Goal: Information Seeking & Learning: Find specific fact

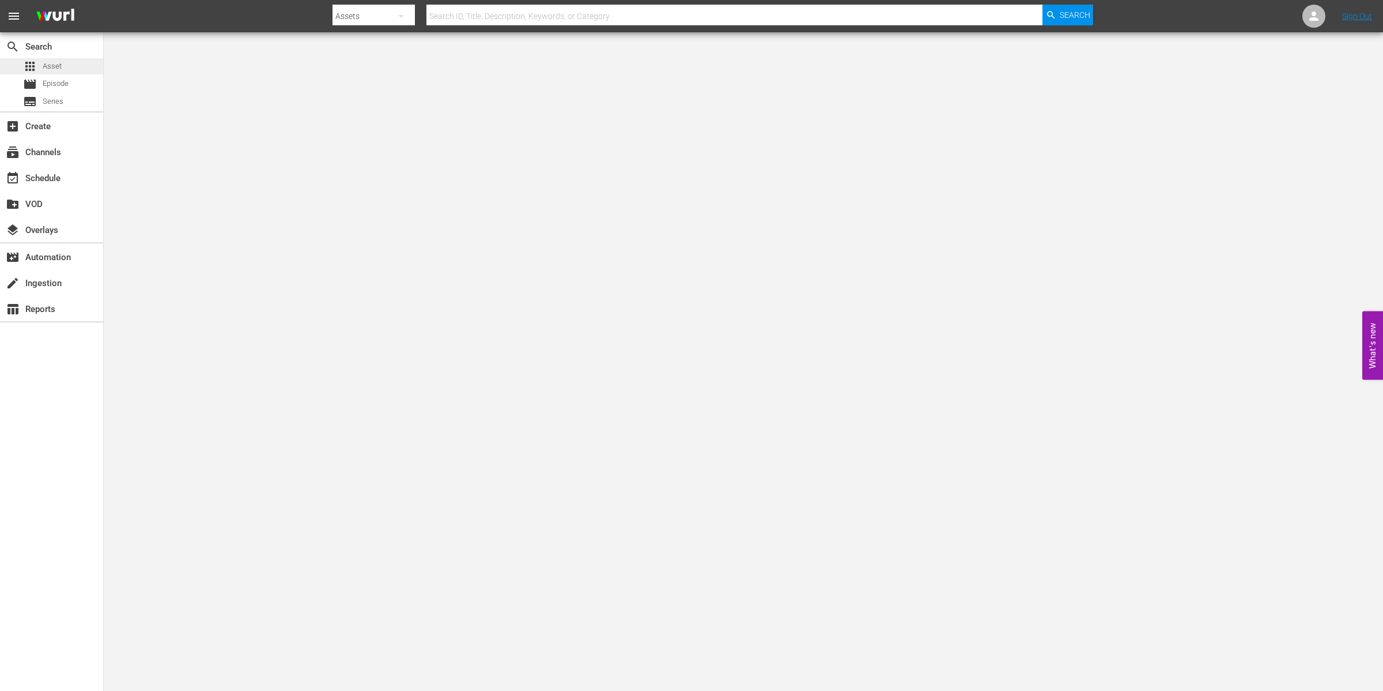
click at [50, 68] on span "Asset" at bounding box center [52, 67] width 19 height 12
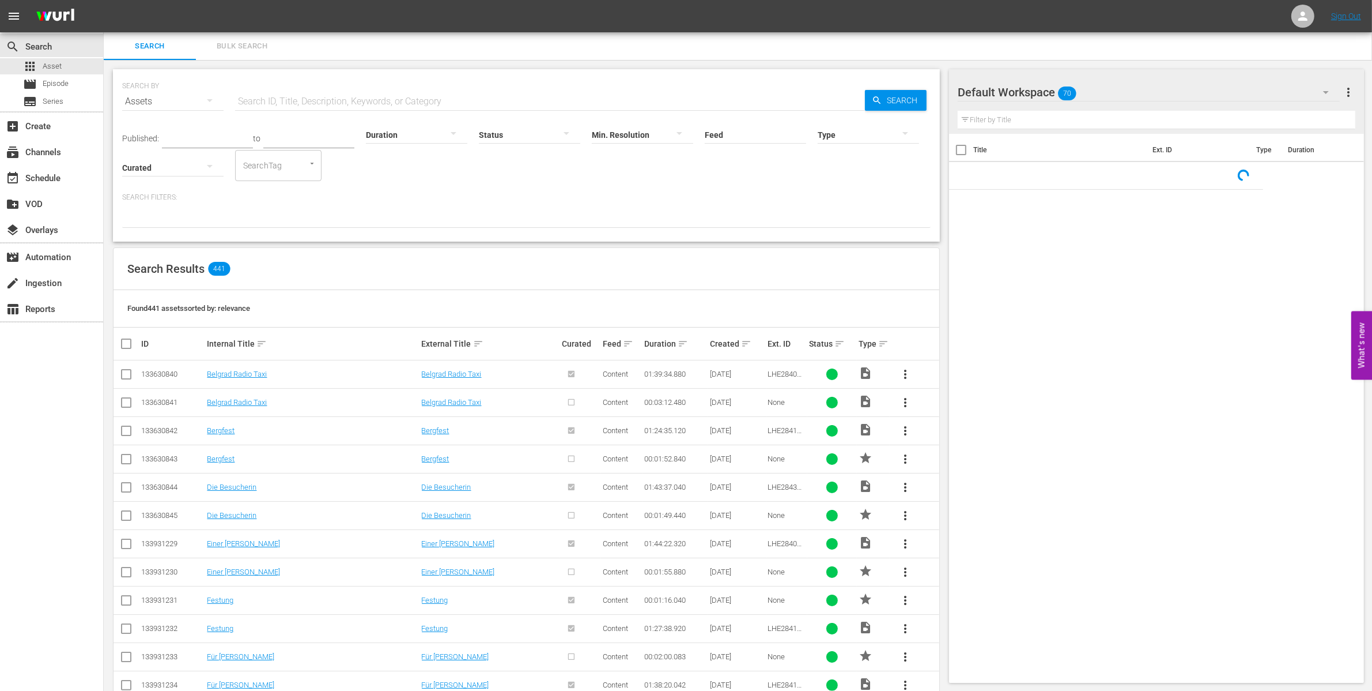
click at [322, 55] on div "Search Bulk Search" at bounding box center [738, 46] width 1269 height 28
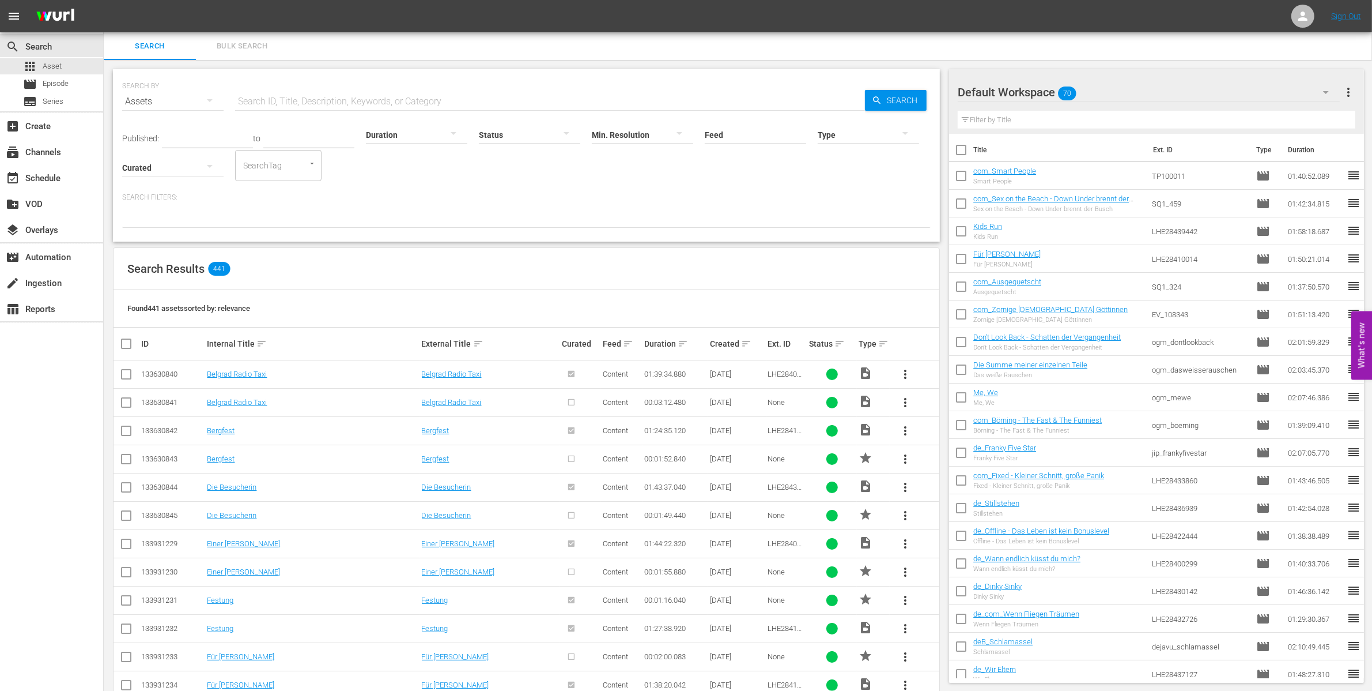
click at [320, 51] on div "Search Bulk Search" at bounding box center [738, 46] width 1269 height 28
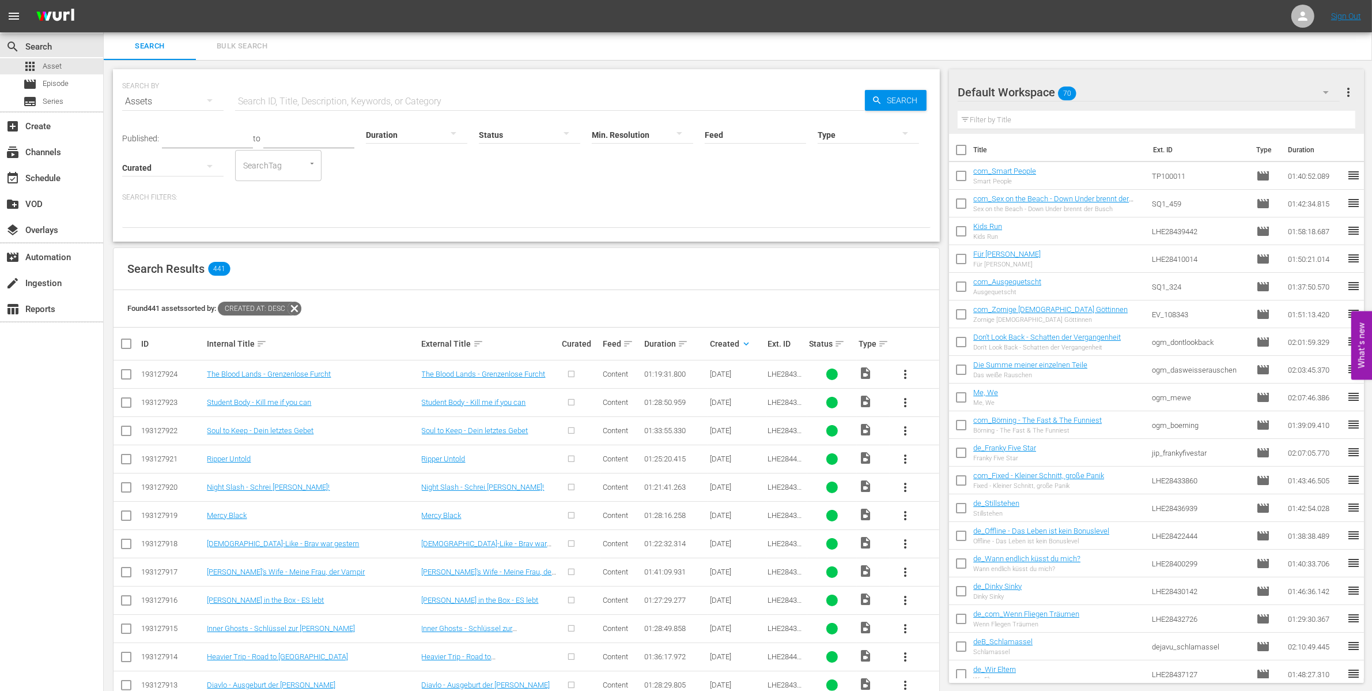
drag, startPoint x: 293, startPoint y: 100, endPoint x: 281, endPoint y: 148, distance: 49.8
click at [293, 100] on input "text" at bounding box center [550, 102] width 630 height 28
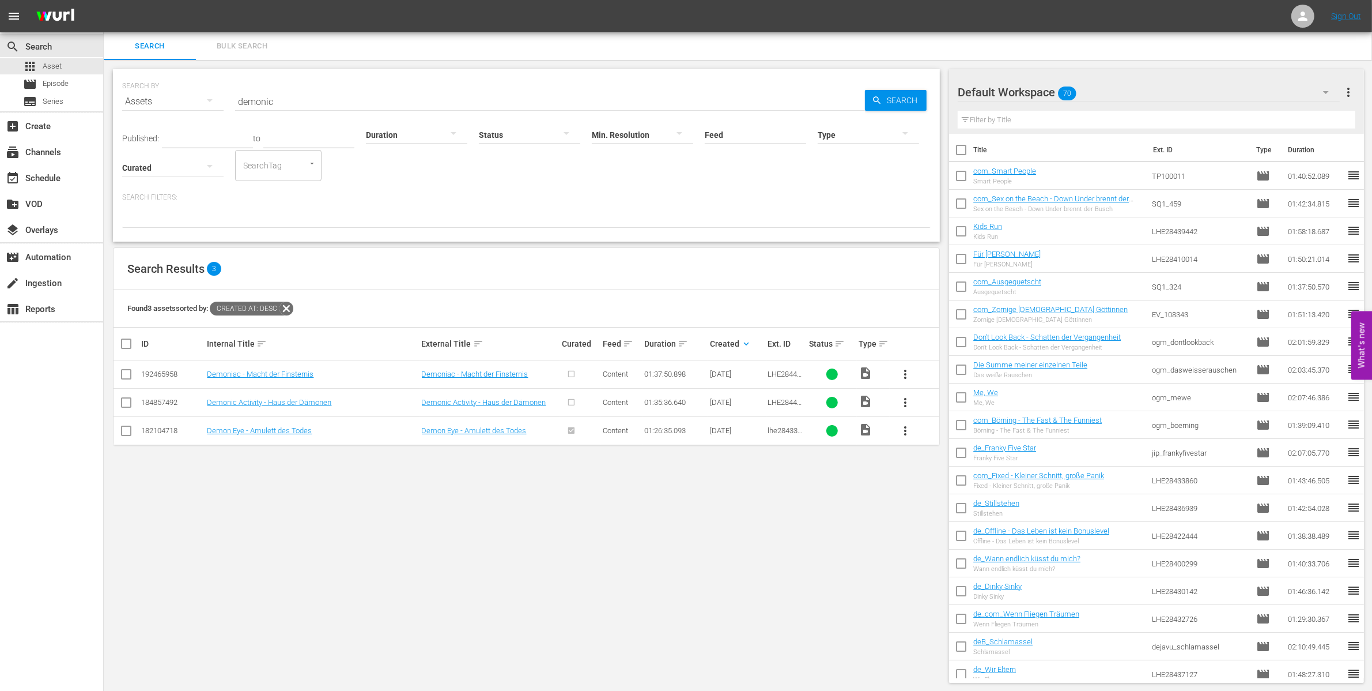
click at [285, 94] on input "demonic" at bounding box center [550, 102] width 630 height 28
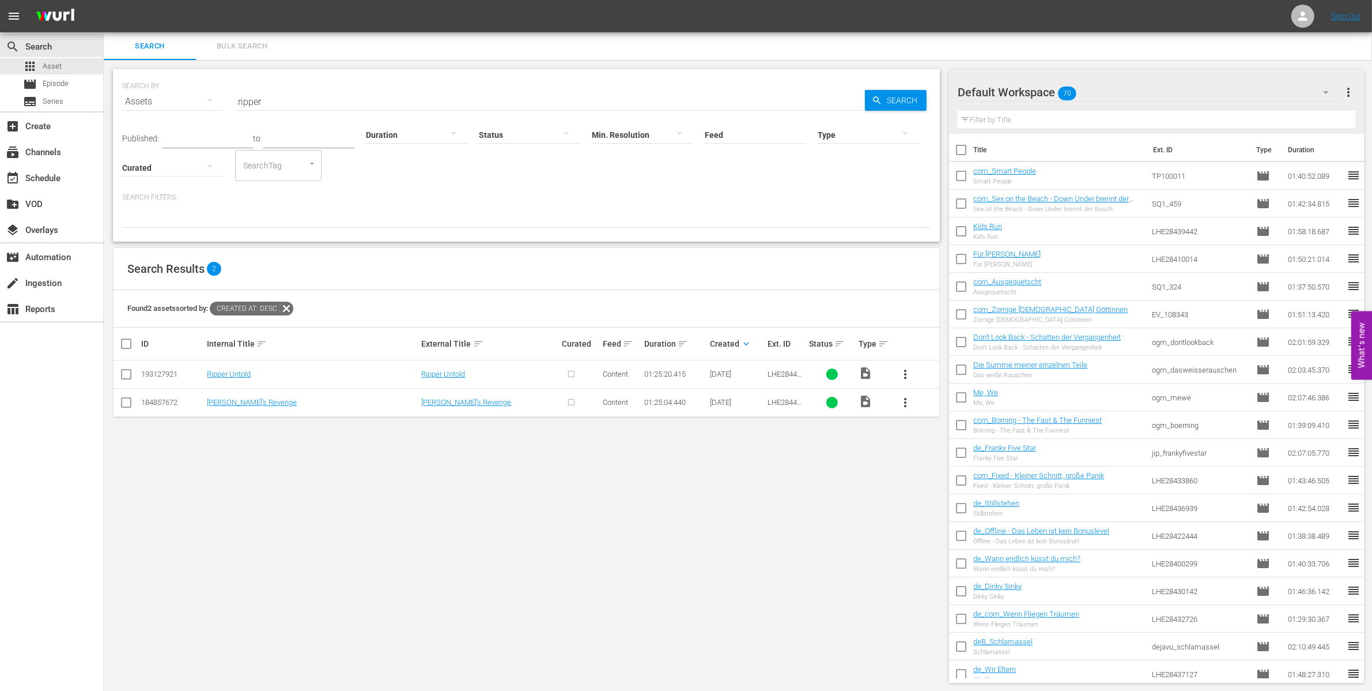
click at [274, 85] on div "SEARCH BY Search By Assets Search ID, Title, Description, Keywords, or Category…" at bounding box center [526, 95] width 809 height 42
click at [277, 107] on input "ripper" at bounding box center [550, 102] width 630 height 28
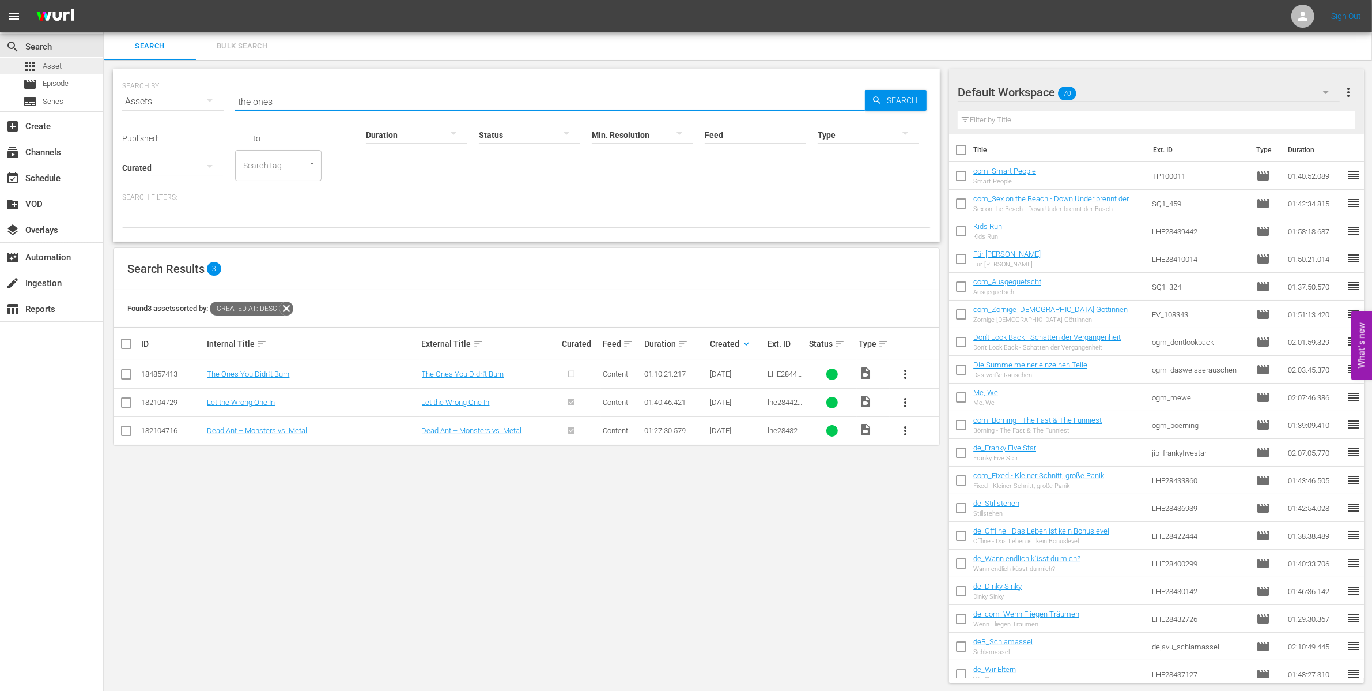
drag, startPoint x: 285, startPoint y: 108, endPoint x: 46, endPoint y: 65, distance: 243.2
click at [104, 0] on div "search Search apps Asset movie Episode subtitles Series add_box Create subscrip…" at bounding box center [738, 0] width 1269 height 0
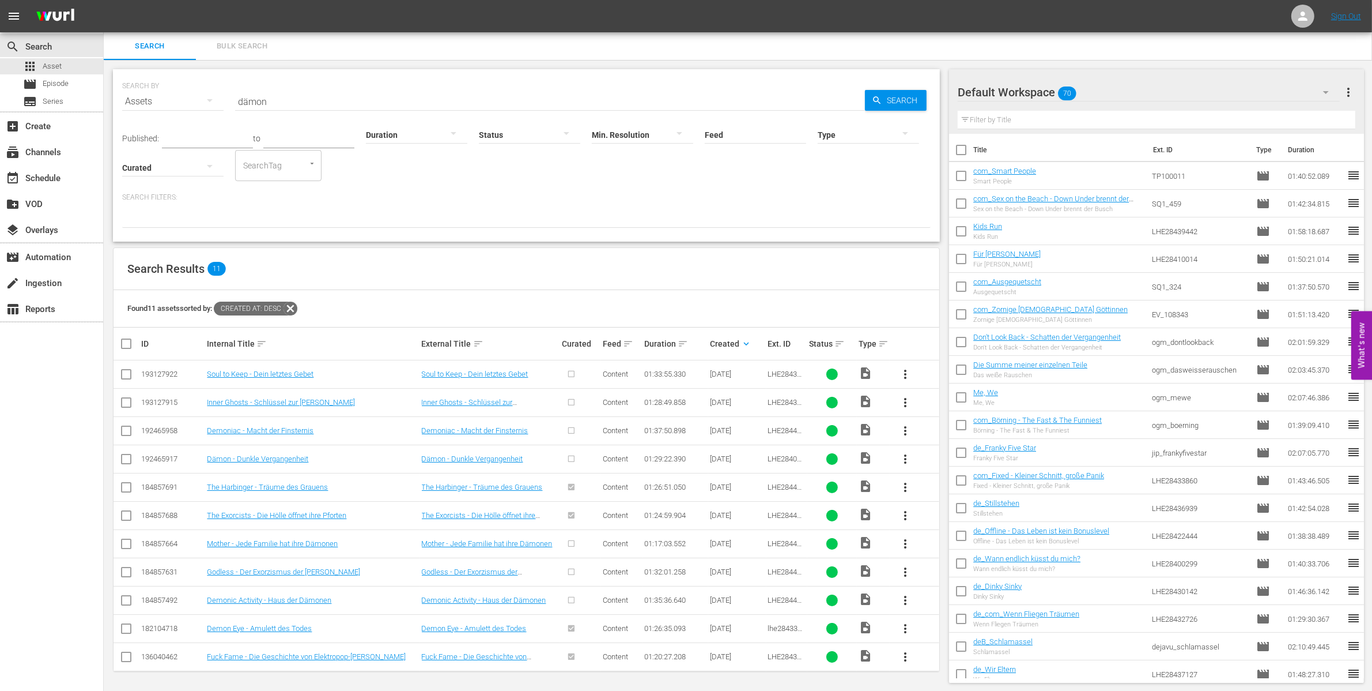
click at [239, 96] on input "dämon" at bounding box center [550, 102] width 630 height 28
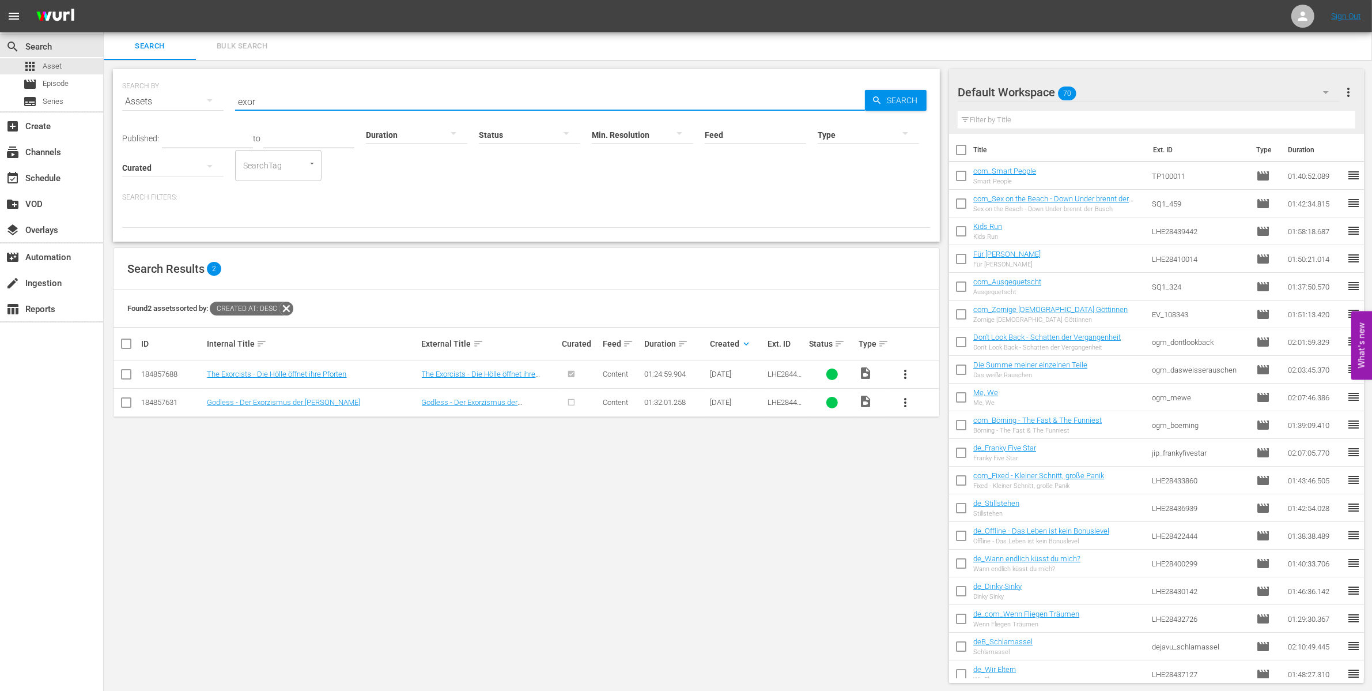
click at [238, 98] on input "exor" at bounding box center [550, 102] width 630 height 28
click at [249, 96] on input "swall" at bounding box center [550, 102] width 630 height 28
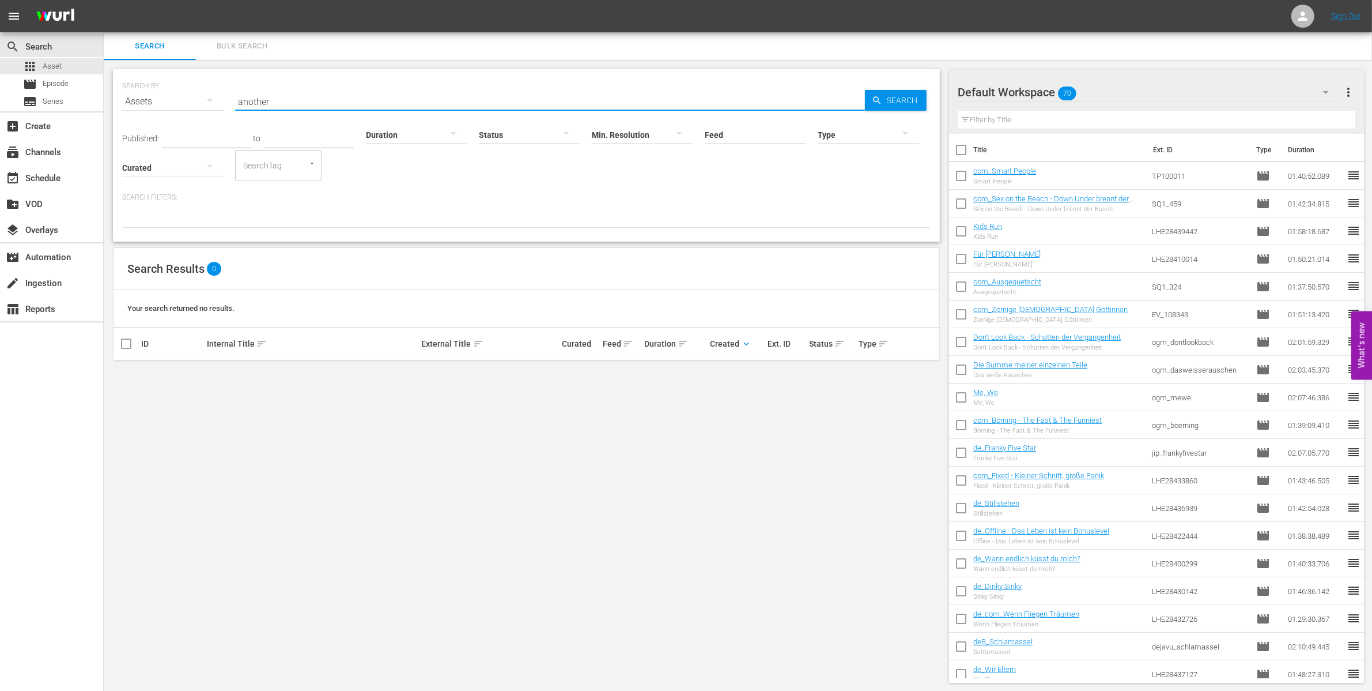
drag, startPoint x: 282, startPoint y: 105, endPoint x: 113, endPoint y: 84, distance: 170.9
click at [116, 88] on div "SEARCH BY Search By Assets Search ID, Title, Description, Keywords, or Category…" at bounding box center [526, 155] width 827 height 172
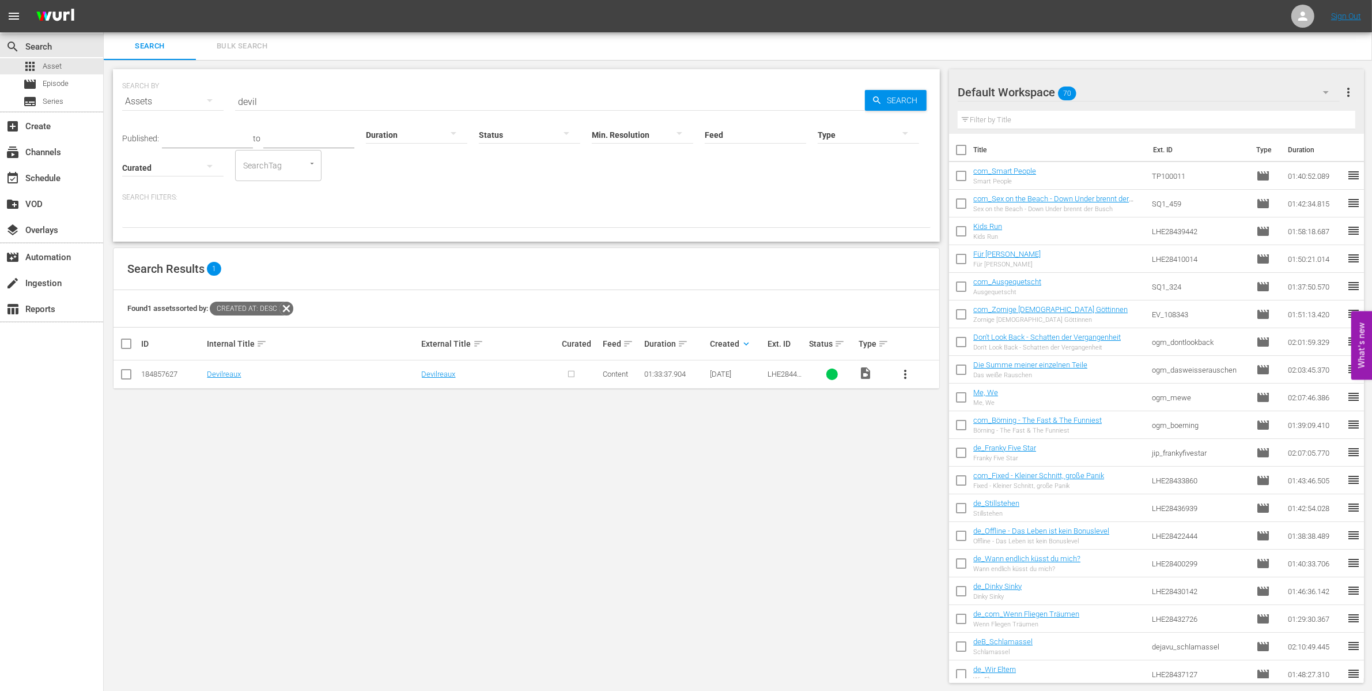
drag, startPoint x: 254, startPoint y: 99, endPoint x: 226, endPoint y: 99, distance: 27.7
click at [226, 99] on div "SEARCH BY Search By Assets Search ID, Title, Description, Keywords, or Category…" at bounding box center [526, 95] width 809 height 42
click at [266, 108] on input "fear" at bounding box center [550, 102] width 630 height 28
drag, startPoint x: 344, startPoint y: 101, endPoint x: 87, endPoint y: 110, distance: 256.6
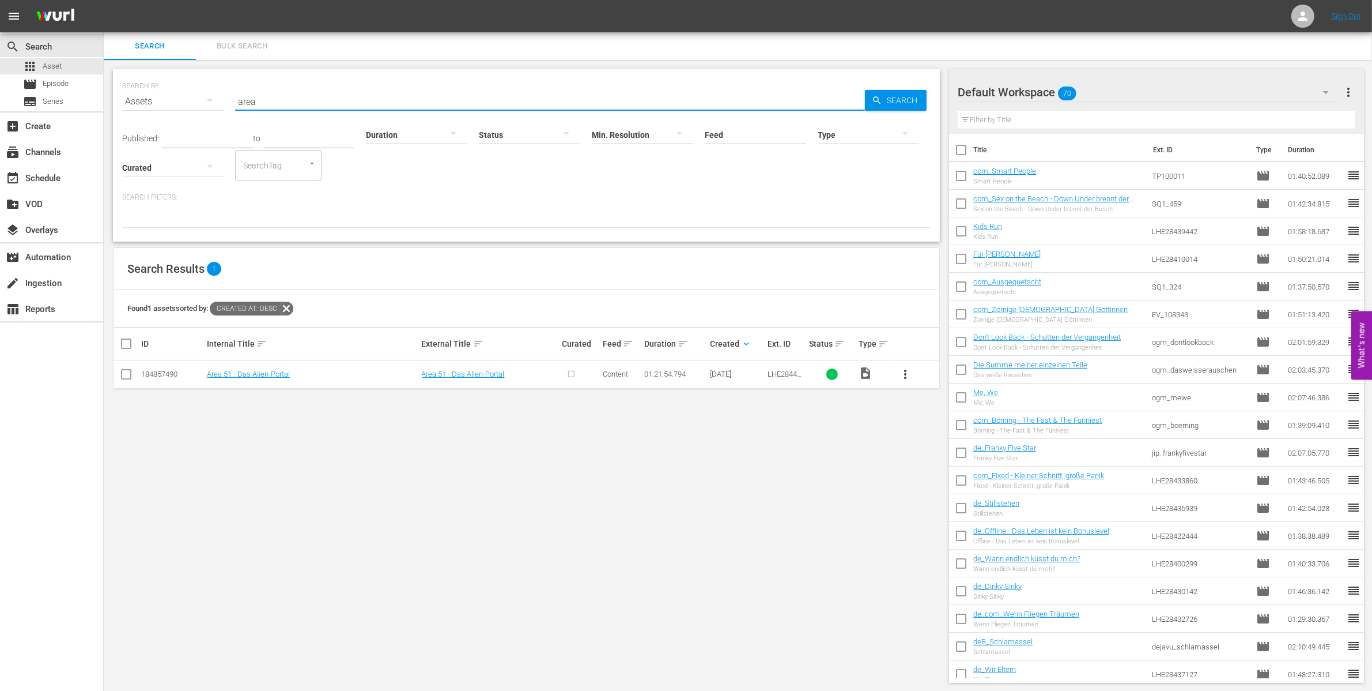
click at [104, 0] on div "search Search apps Asset movie Episode subtitles Series add_box Create subscrip…" at bounding box center [738, 0] width 1269 height 0
drag, startPoint x: 309, startPoint y: 101, endPoint x: 104, endPoint y: 104, distance: 205.2
click at [105, 102] on div "SEARCH BY Search By Assets Search ID, Title, Description, Keywords, or Category…" at bounding box center [527, 376] width 846 height 632
drag, startPoint x: 138, startPoint y: 93, endPoint x: 122, endPoint y: 93, distance: 16.7
click at [137, 93] on div "SEARCH BY Search By Assets Search ID, Title, Description, Keywords, or Category…" at bounding box center [526, 95] width 809 height 42
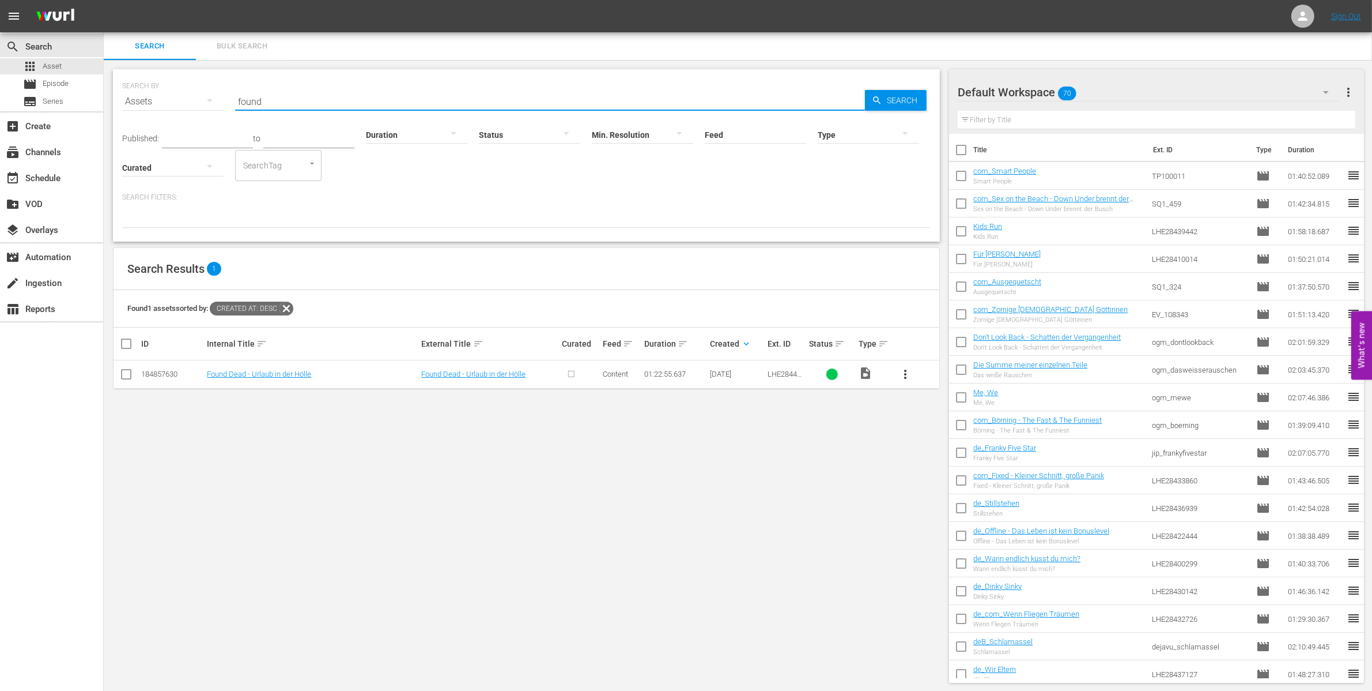
click at [367, 105] on input "found" at bounding box center [550, 102] width 630 height 28
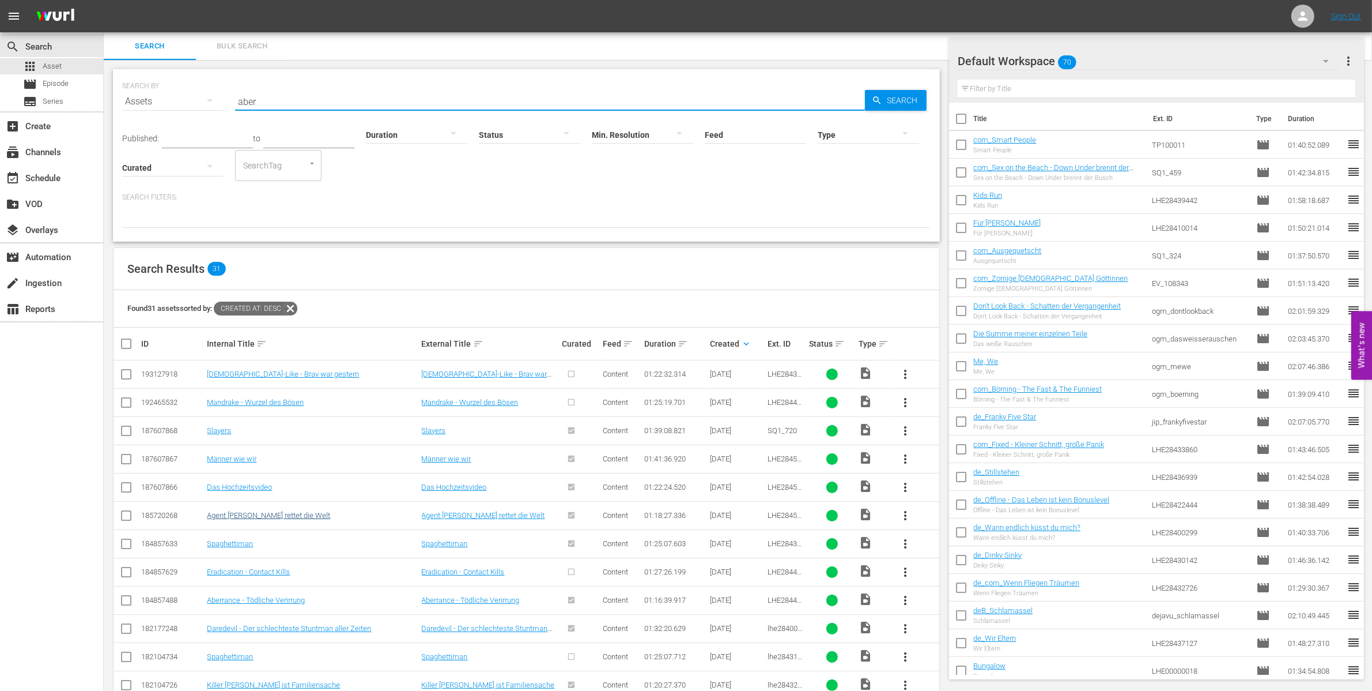
scroll to position [72, 0]
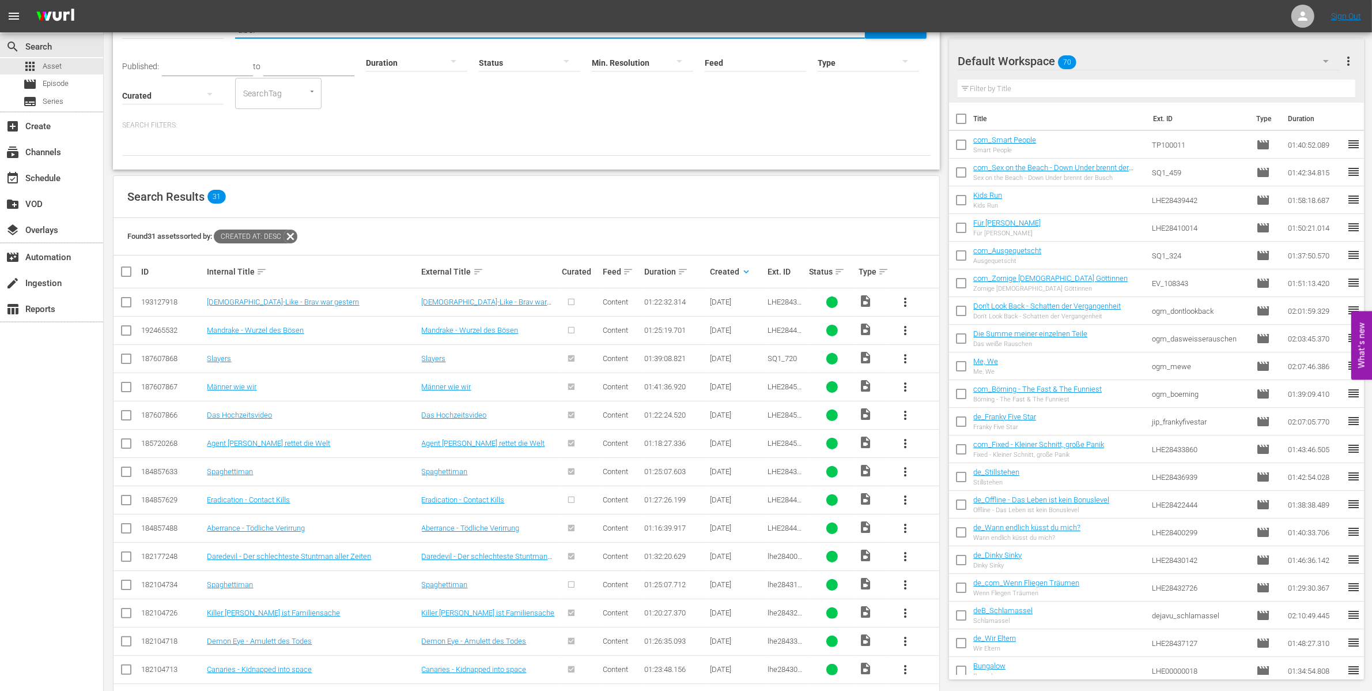
click at [254, 267] on div "Internal Title sort" at bounding box center [312, 272] width 211 height 14
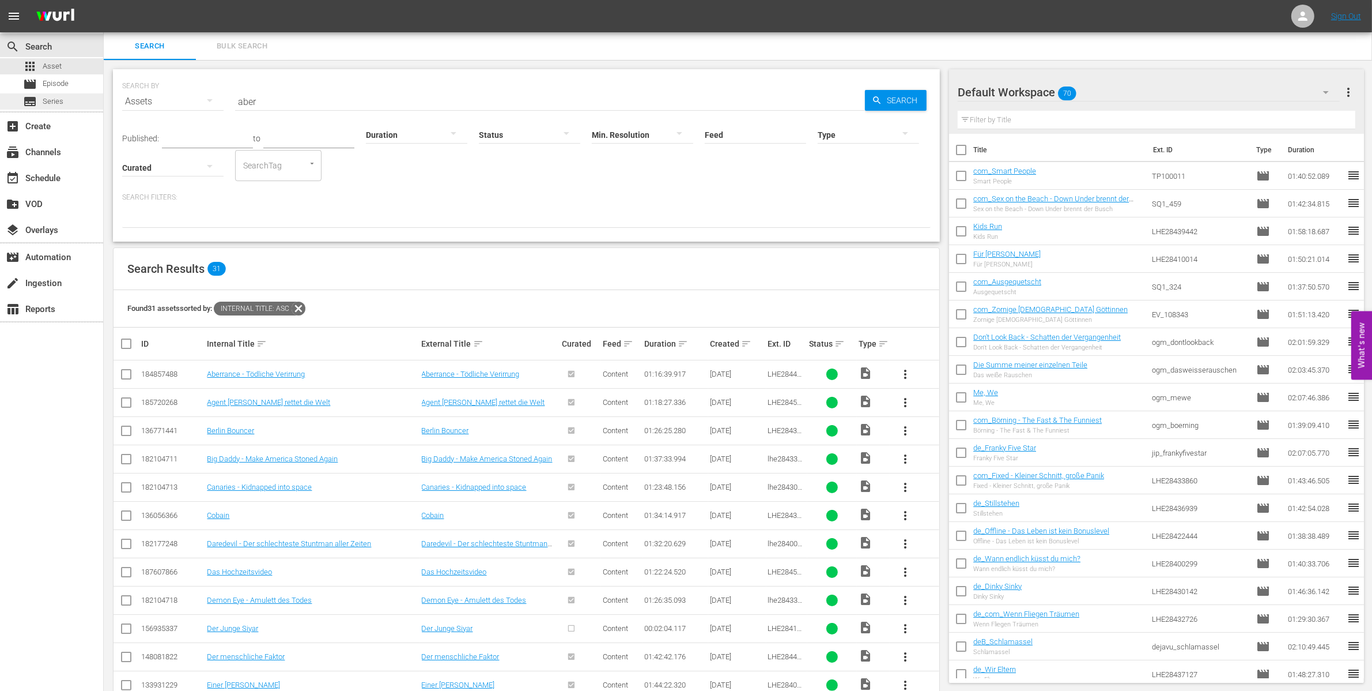
drag, startPoint x: 301, startPoint y: 95, endPoint x: 12, endPoint y: 102, distance: 289.4
click at [104, 0] on div "search Search apps Asset movie Episode subtitles Series add_box Create subscrip…" at bounding box center [738, 0] width 1269 height 0
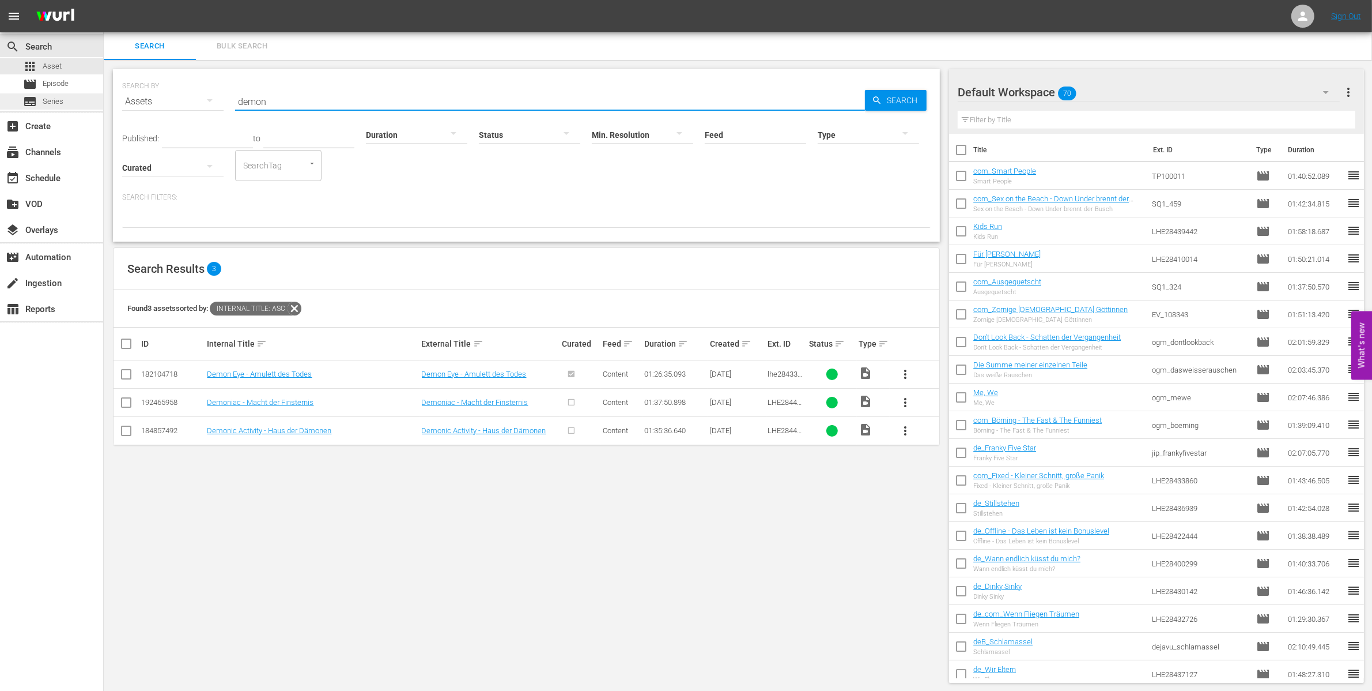
drag, startPoint x: 101, startPoint y: 96, endPoint x: 29, endPoint y: 96, distance: 72.1
click at [104, 0] on div "search Search apps Asset movie Episode subtitles Series add_box Create subscrip…" at bounding box center [738, 0] width 1269 height 0
drag, startPoint x: 278, startPoint y: 99, endPoint x: 178, endPoint y: 87, distance: 101.6
click at [213, 86] on div "SEARCH BY Search By Assets Search ID, Title, Description, Keywords, or Category…" at bounding box center [526, 95] width 809 height 42
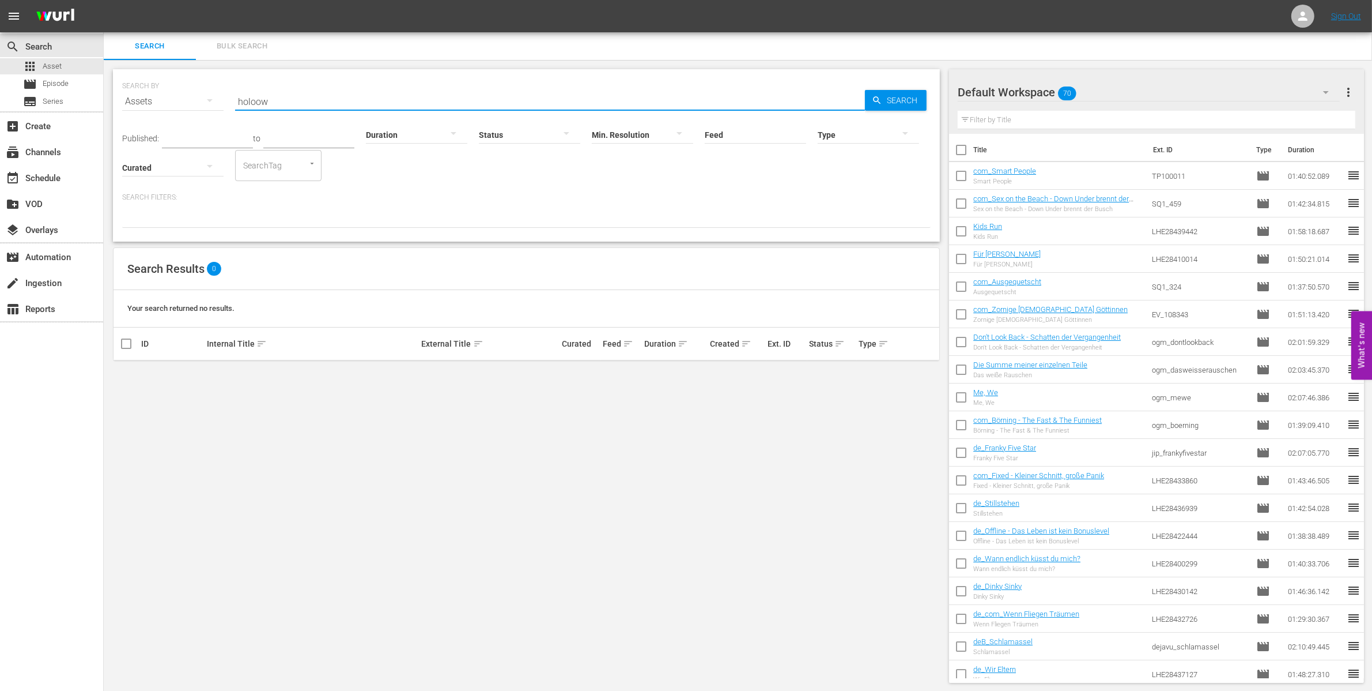
drag, startPoint x: 251, startPoint y: 100, endPoint x: 284, endPoint y: 142, distance: 53.8
click at [255, 102] on input "holoow" at bounding box center [550, 102] width 630 height 28
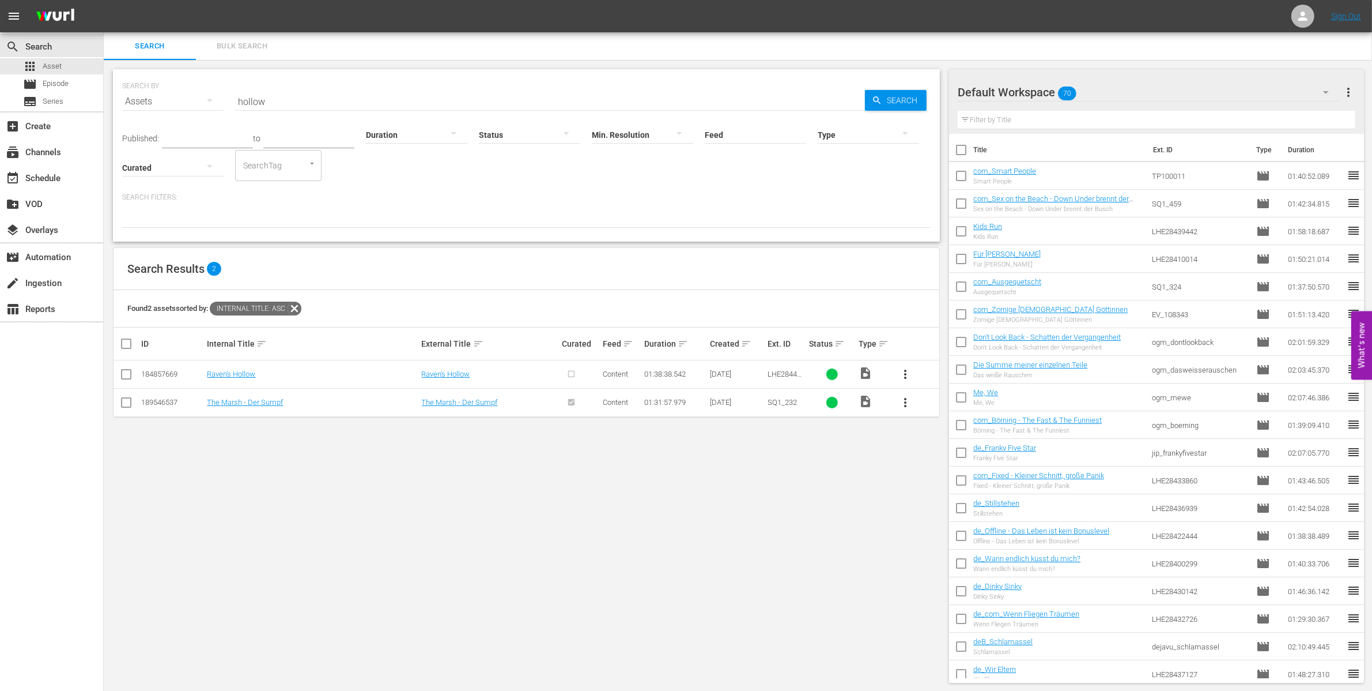
drag, startPoint x: 304, startPoint y: 101, endPoint x: 113, endPoint y: 93, distance: 191.5
click at [115, 95] on div "SEARCH BY Search By Assets Search ID, Title, Description, Keywords, or Category…" at bounding box center [526, 155] width 827 height 172
drag, startPoint x: 283, startPoint y: 107, endPoint x: 154, endPoint y: 84, distance: 130.7
click at [180, 93] on div "SEARCH BY Search By Assets Search ID, Title, Description, Keywords, or Category…" at bounding box center [526, 95] width 809 height 42
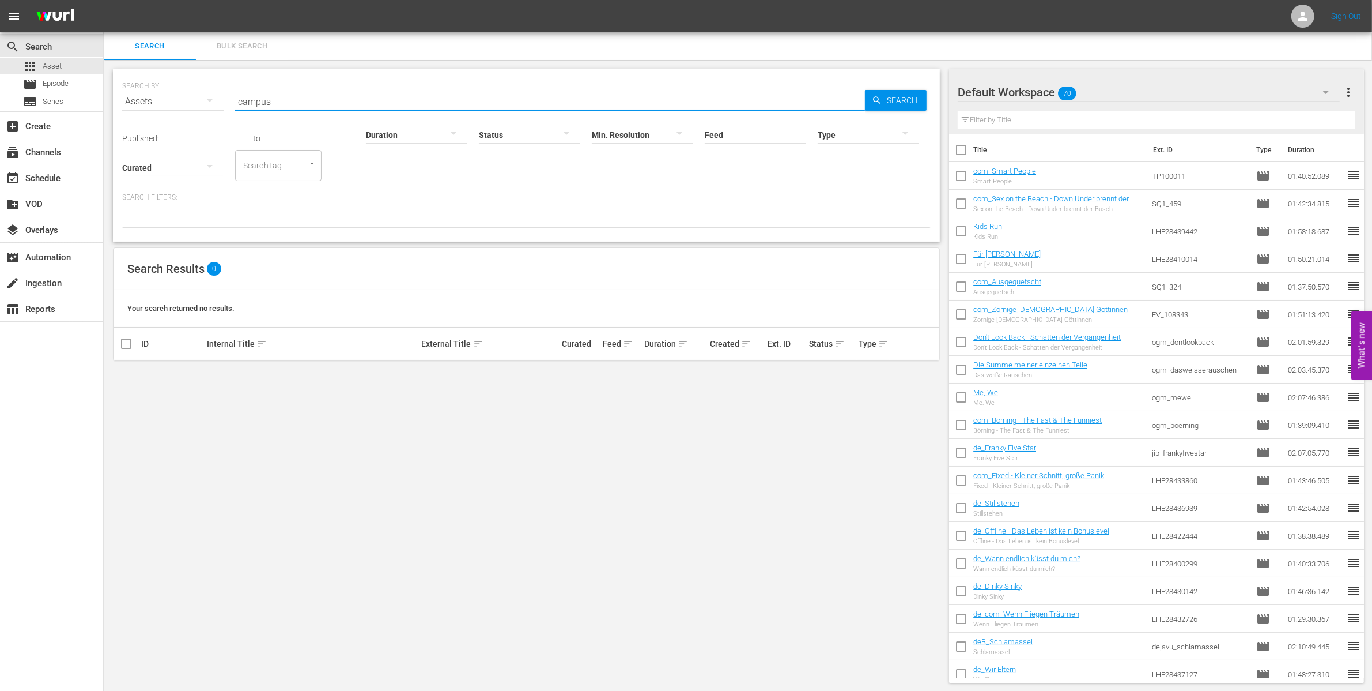
drag, startPoint x: 275, startPoint y: 101, endPoint x: 154, endPoint y: 95, distance: 120.6
click at [163, 93] on div "SEARCH BY Search By Assets Search ID, Title, Description, Keywords, or Category…" at bounding box center [526, 95] width 809 height 42
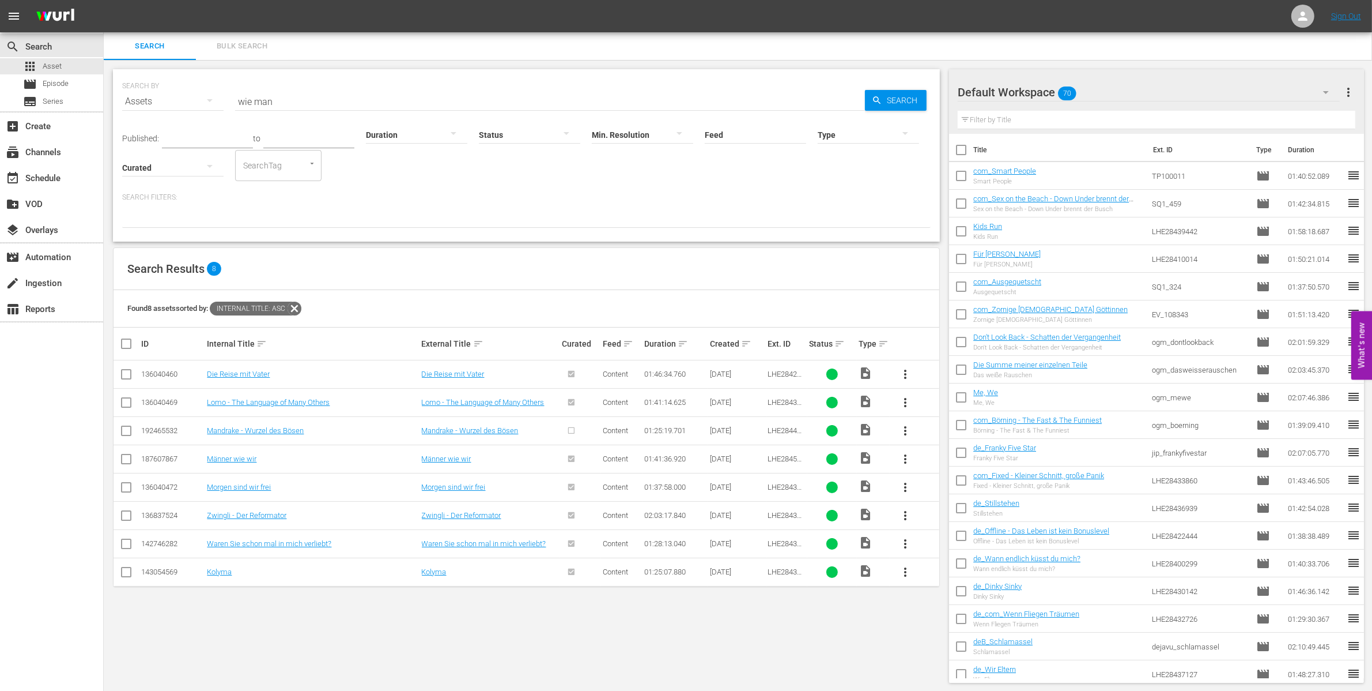
drag, startPoint x: 285, startPoint y: 93, endPoint x: -32, endPoint y: 101, distance: 317.1
click at [0, 101] on html "menu Sign Out search Search apps Asset movie Episode subtitles Series add_box C…" at bounding box center [686, 345] width 1372 height 691
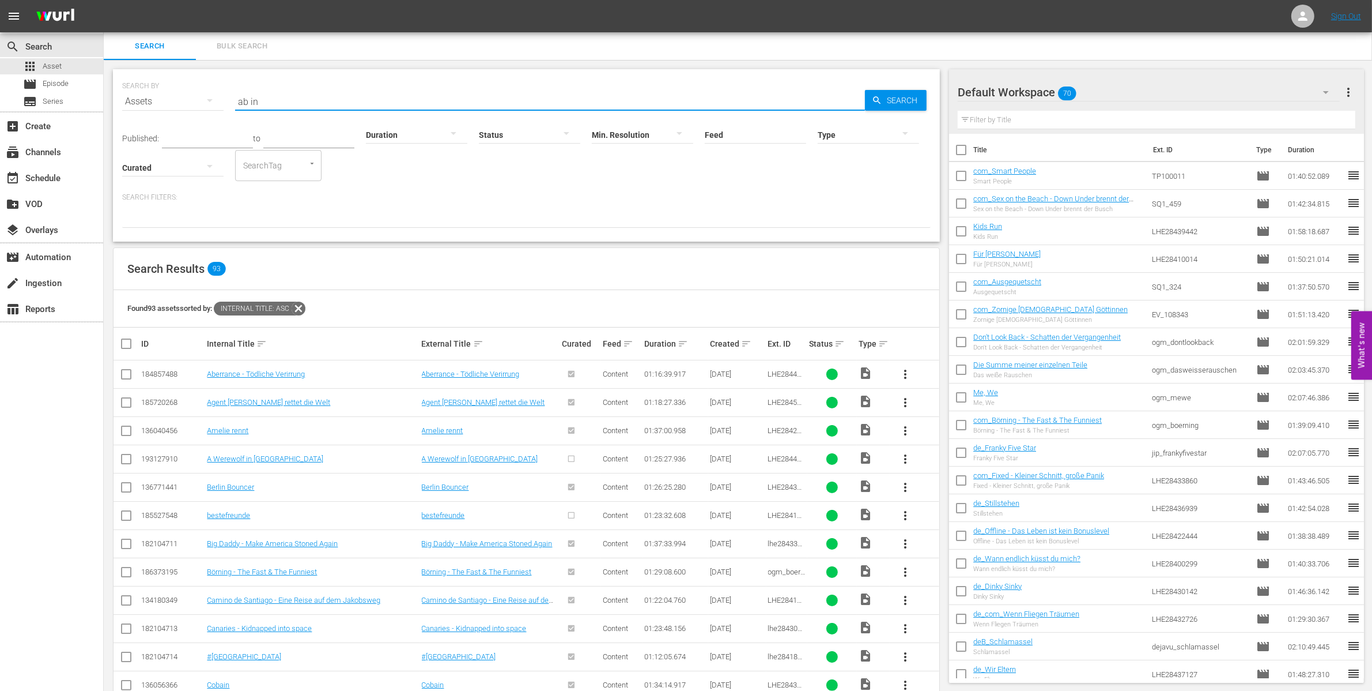
drag, startPoint x: 273, startPoint y: 101, endPoint x: 156, endPoint y: 101, distance: 117.0
click at [157, 101] on div "SEARCH BY Search By Assets Search ID, Title, Description, Keywords, or Category…" at bounding box center [526, 95] width 809 height 42
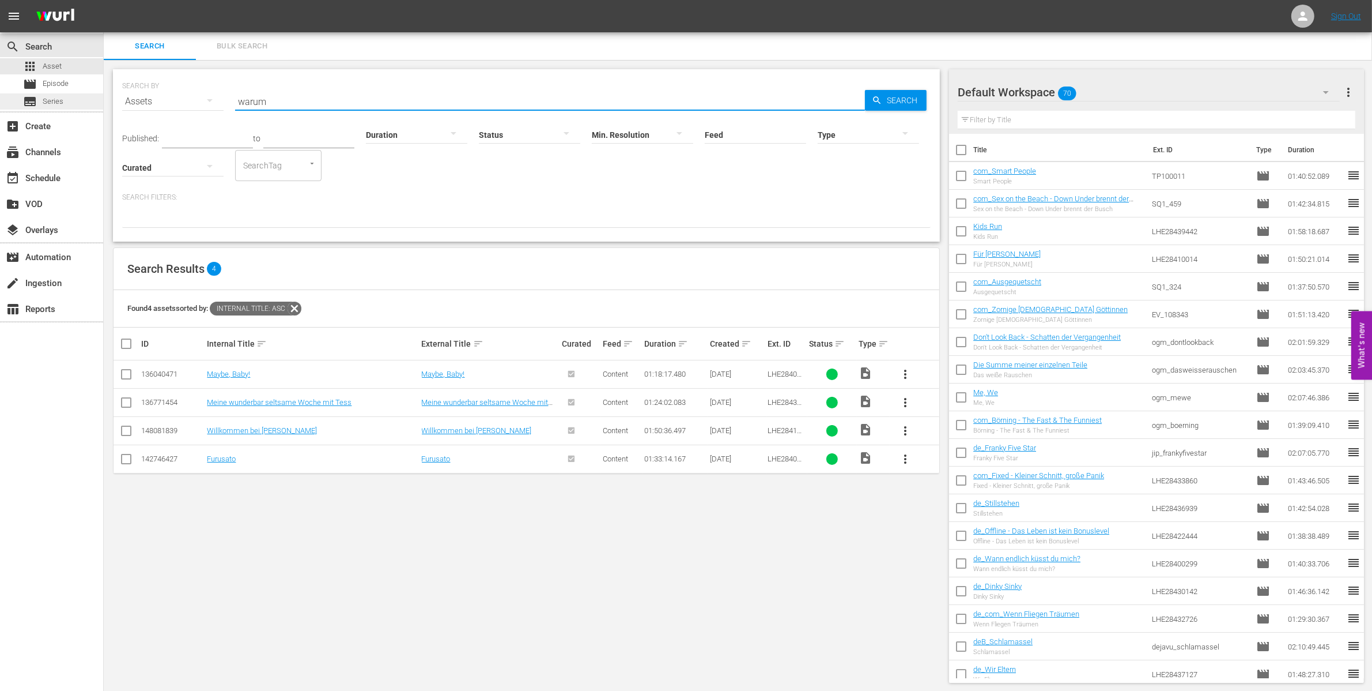
drag, startPoint x: 321, startPoint y: 101, endPoint x: 87, endPoint y: 97, distance: 234.1
click at [104, 0] on div "search Search apps Asset movie Episode subtitles Series add_box Create subscrip…" at bounding box center [738, 0] width 1269 height 0
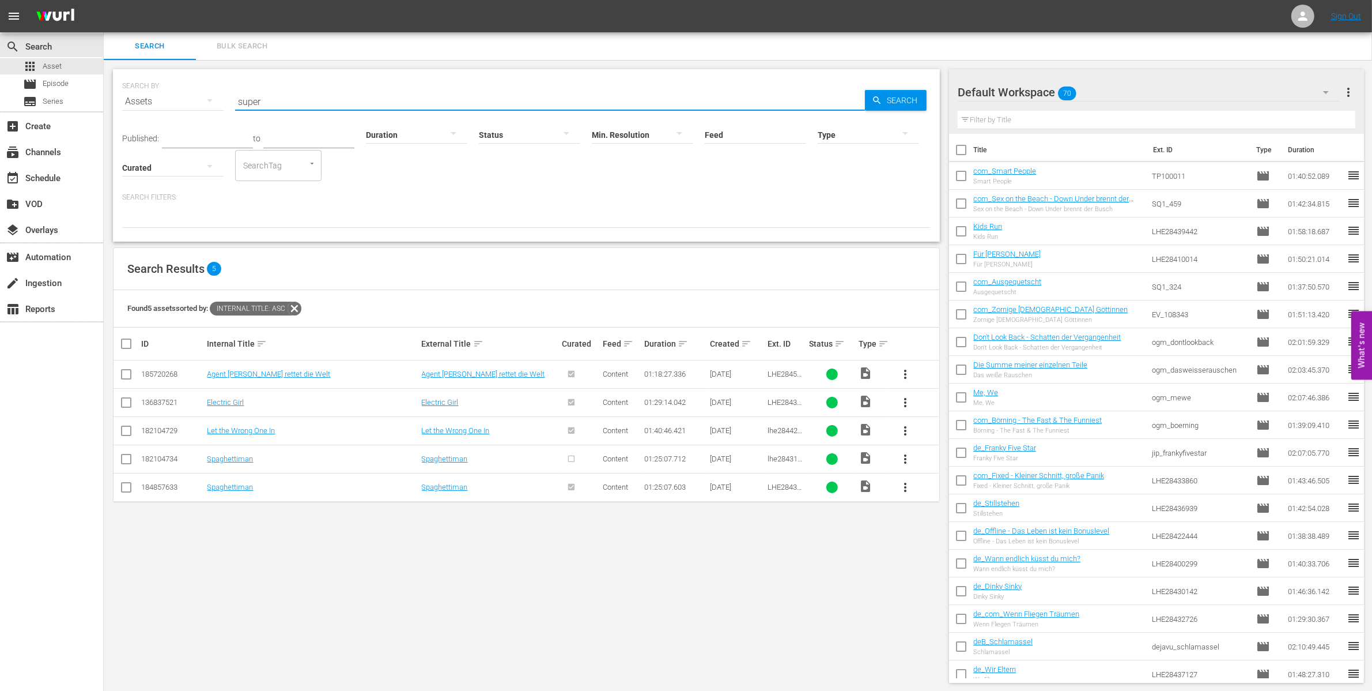
drag, startPoint x: 281, startPoint y: 97, endPoint x: 227, endPoint y: 95, distance: 54.8
click at [231, 95] on div "SEARCH BY Search By Assets Search ID, Title, Description, Keywords, or Category…" at bounding box center [526, 95] width 809 height 42
type input "girls"
